Goal: Transaction & Acquisition: Purchase product/service

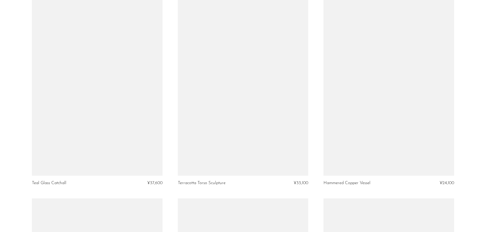
scroll to position [1305, 0]
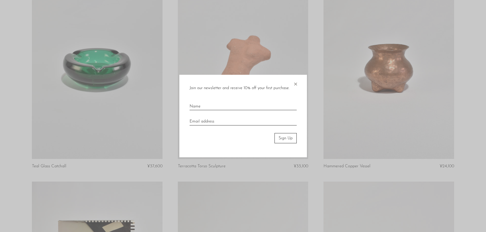
click at [297, 87] on span "×" at bounding box center [295, 83] width 5 height 16
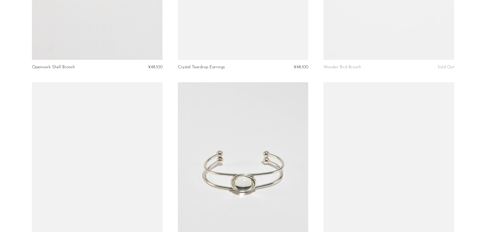
scroll to position [2316, 0]
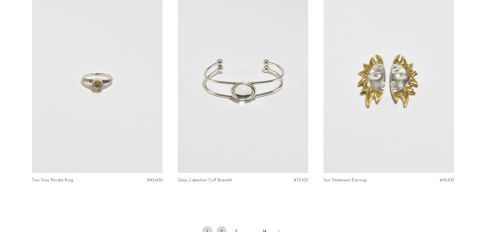
click at [222, 226] on link "2" at bounding box center [221, 231] width 10 height 10
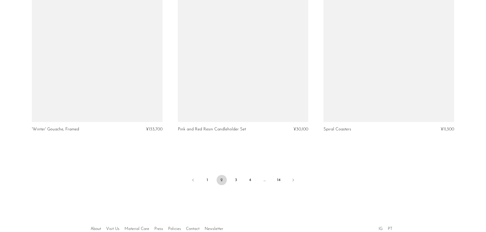
scroll to position [2394, 0]
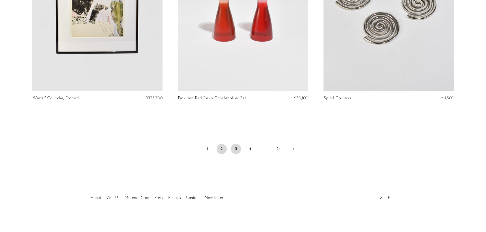
click at [236, 152] on link "3" at bounding box center [236, 149] width 10 height 10
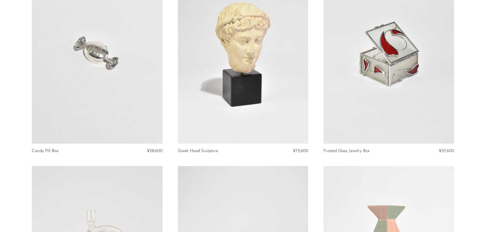
scroll to position [119, 0]
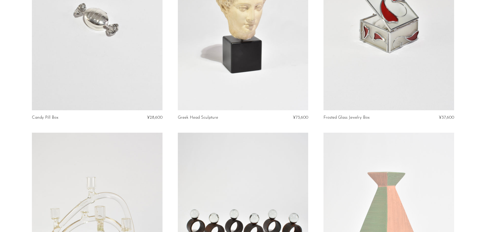
drag, startPoint x: 177, startPoint y: 119, endPoint x: 217, endPoint y: 119, distance: 40.3
click at [217, 119] on article "Greek Head Sculpture ¥73,600" at bounding box center [243, 30] width 146 height 205
copy link "Greek Head Sculpture"
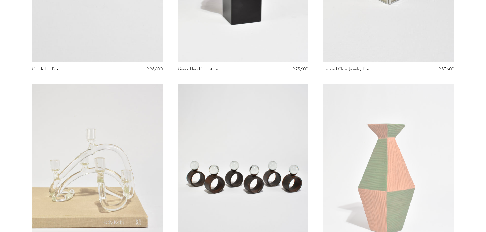
scroll to position [178, 0]
